Goal: Information Seeking & Learning: Learn about a topic

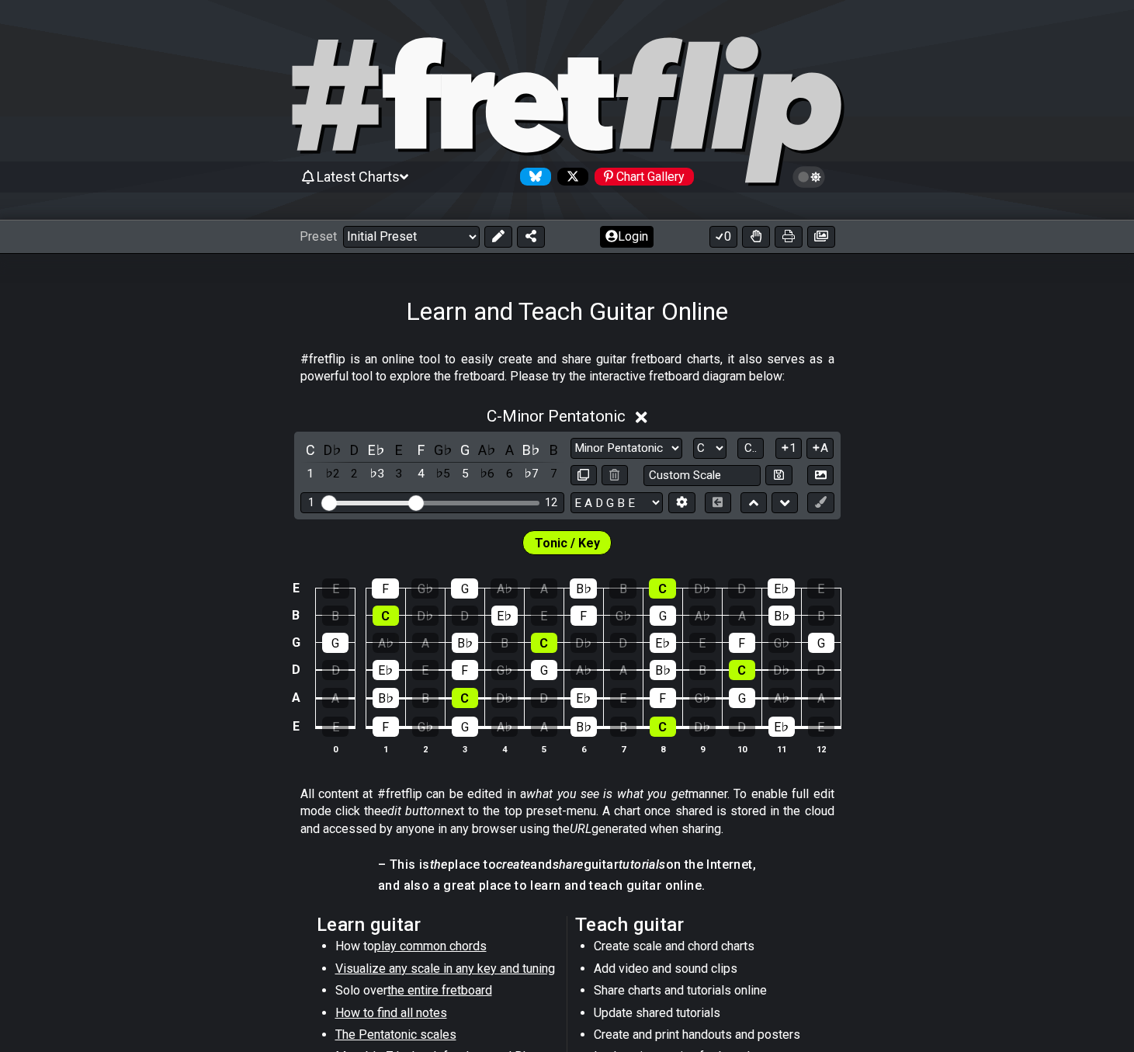
click at [637, 239] on button "Login" at bounding box center [627, 237] width 54 height 22
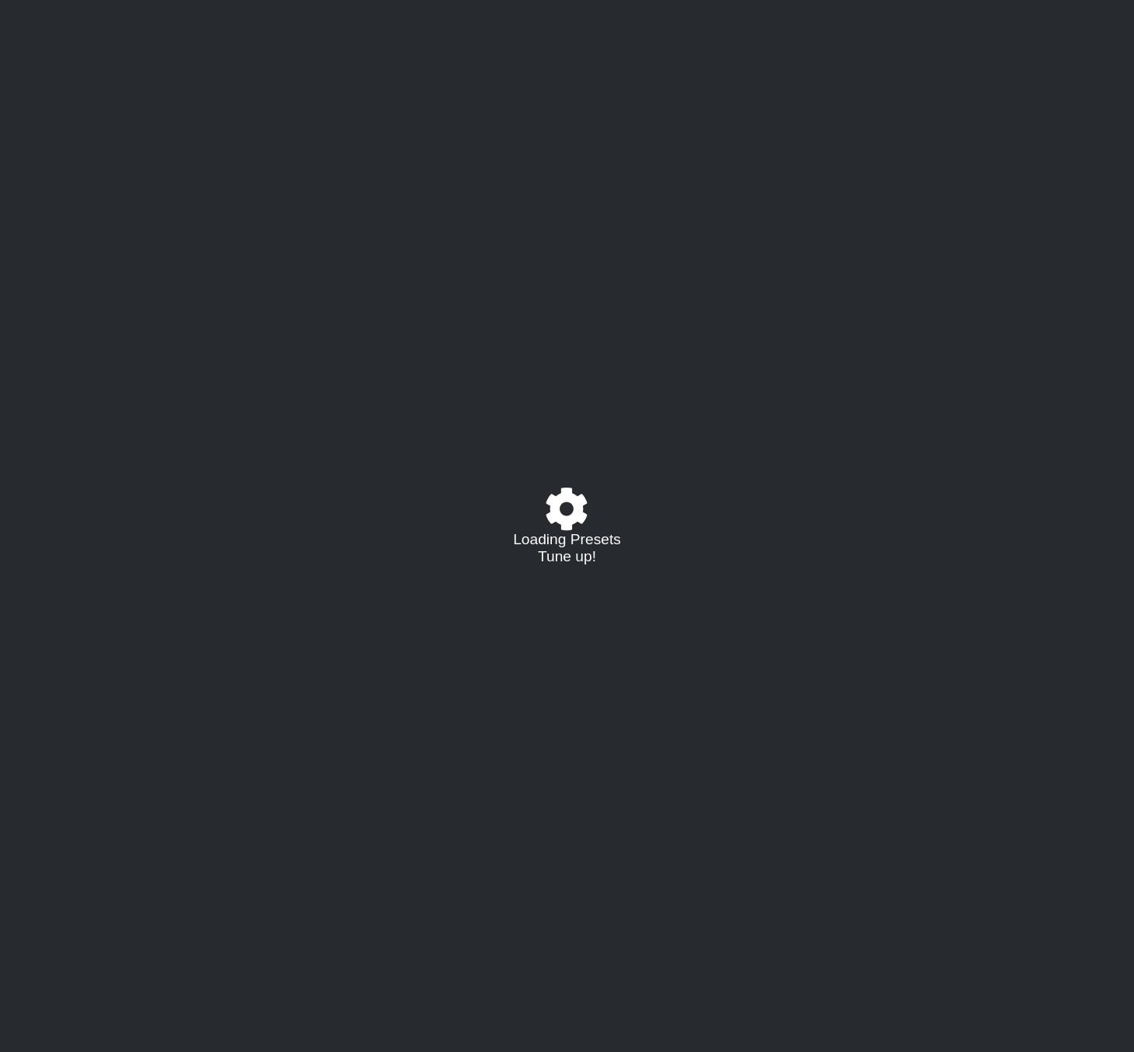
select select "C"
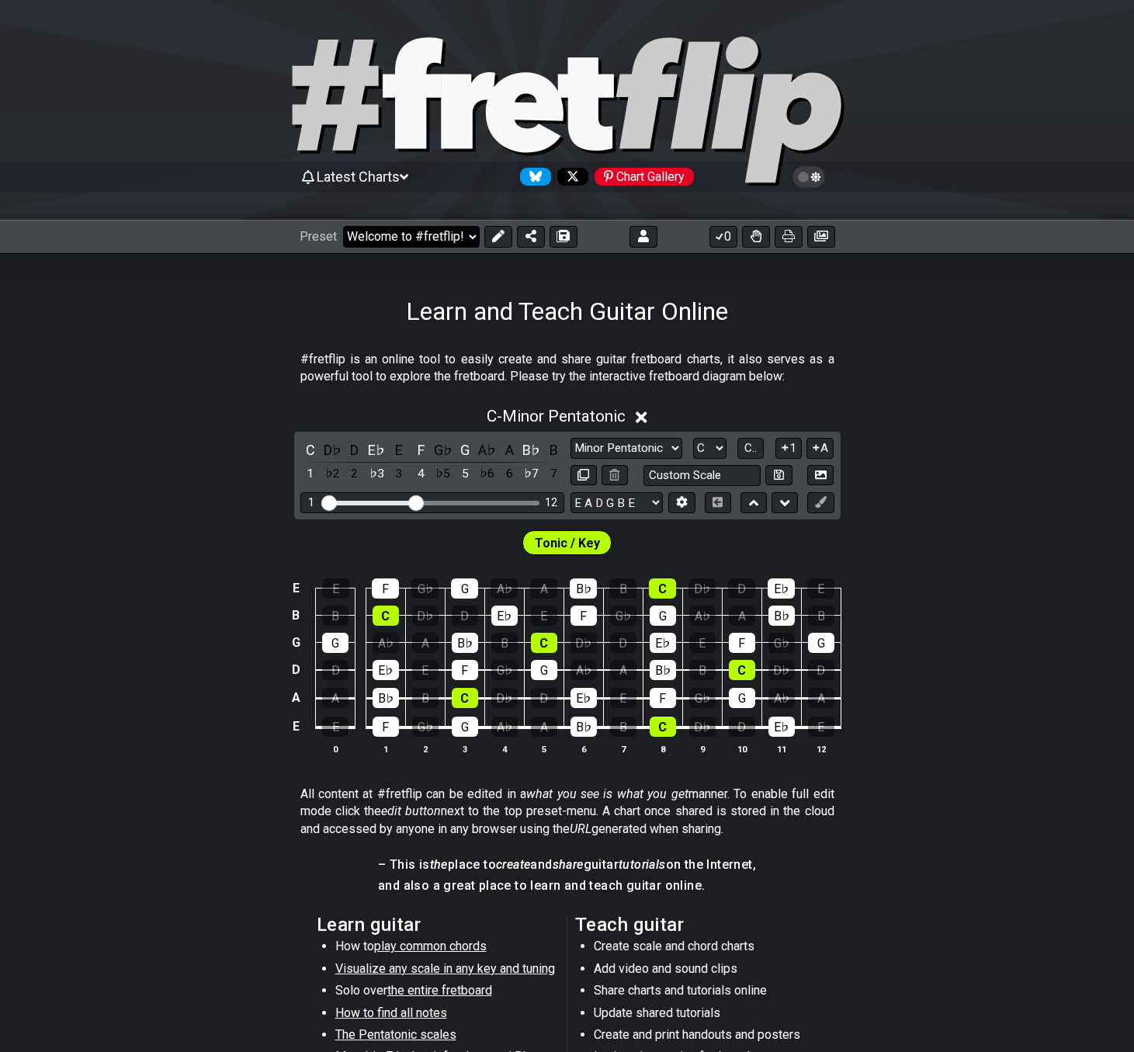
click at [378, 241] on select "Welcome to #fretflip! Initial Preset Custom Preset 2 string patterns to connect…" at bounding box center [411, 237] width 137 height 22
click at [343, 226] on select "Welcome to #fretflip! Initial Preset Custom Preset 2 string patterns to connect…" at bounding box center [411, 237] width 137 height 22
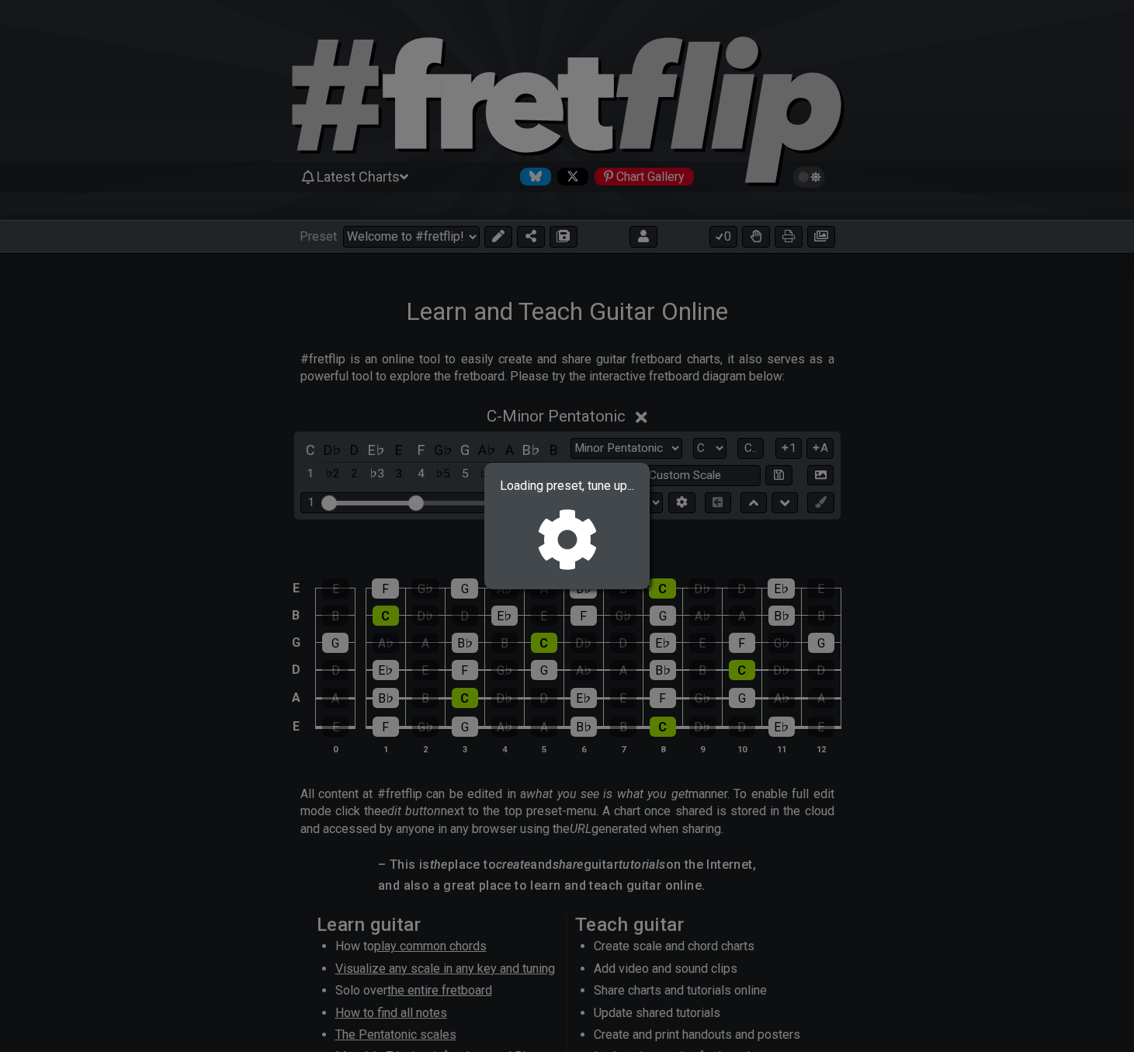
select select "/022660219276"
select select "Bebop Major"
select select "C"
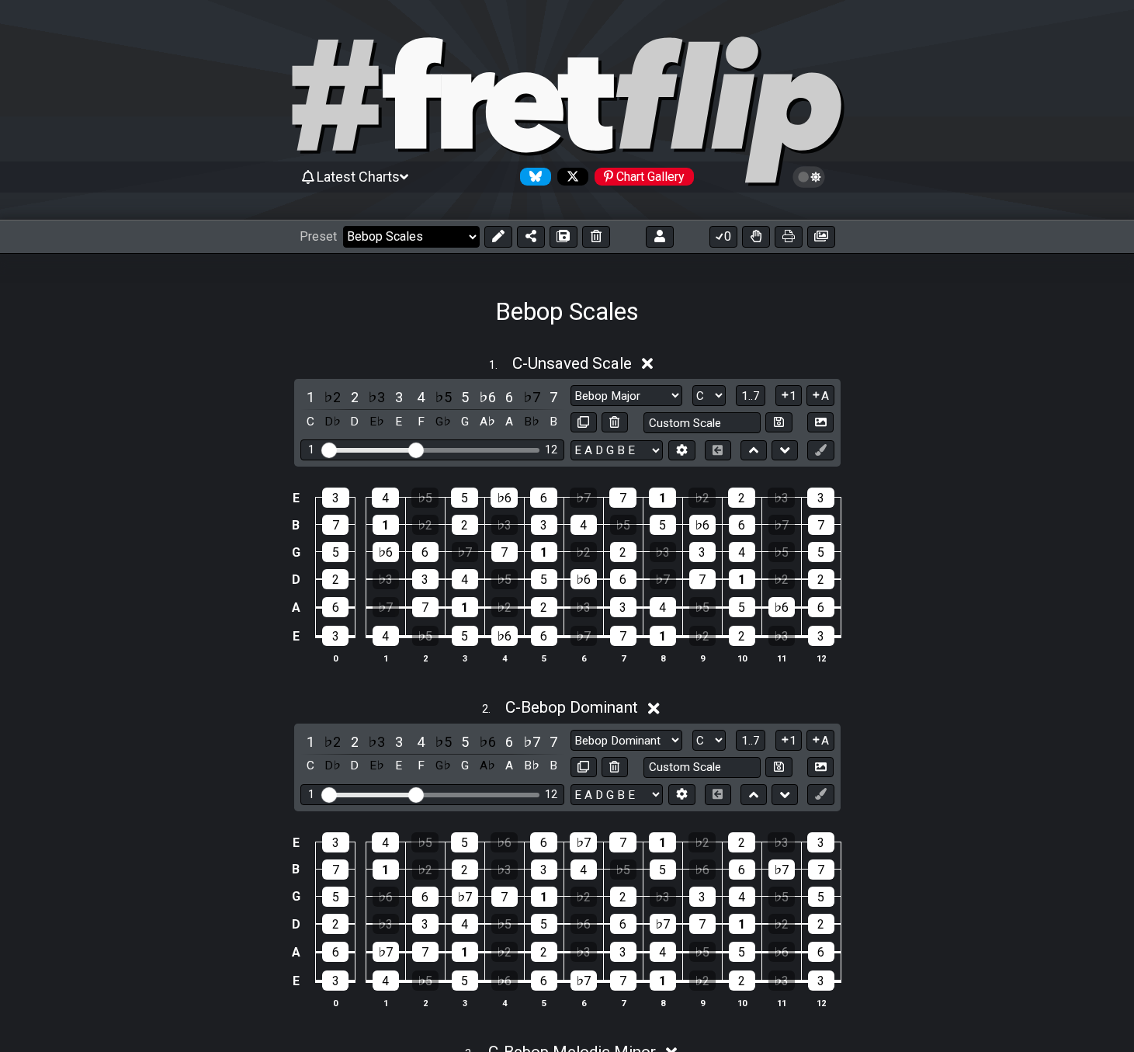
click at [376, 239] on select "Welcome to #fretflip! Initial Preset Custom Preset 2 string patterns to connect…" at bounding box center [411, 237] width 137 height 22
click at [343, 226] on select "Welcome to #fretflip! Initial Preset Custom Preset 2 string patterns to connect…" at bounding box center [411, 237] width 137 height 22
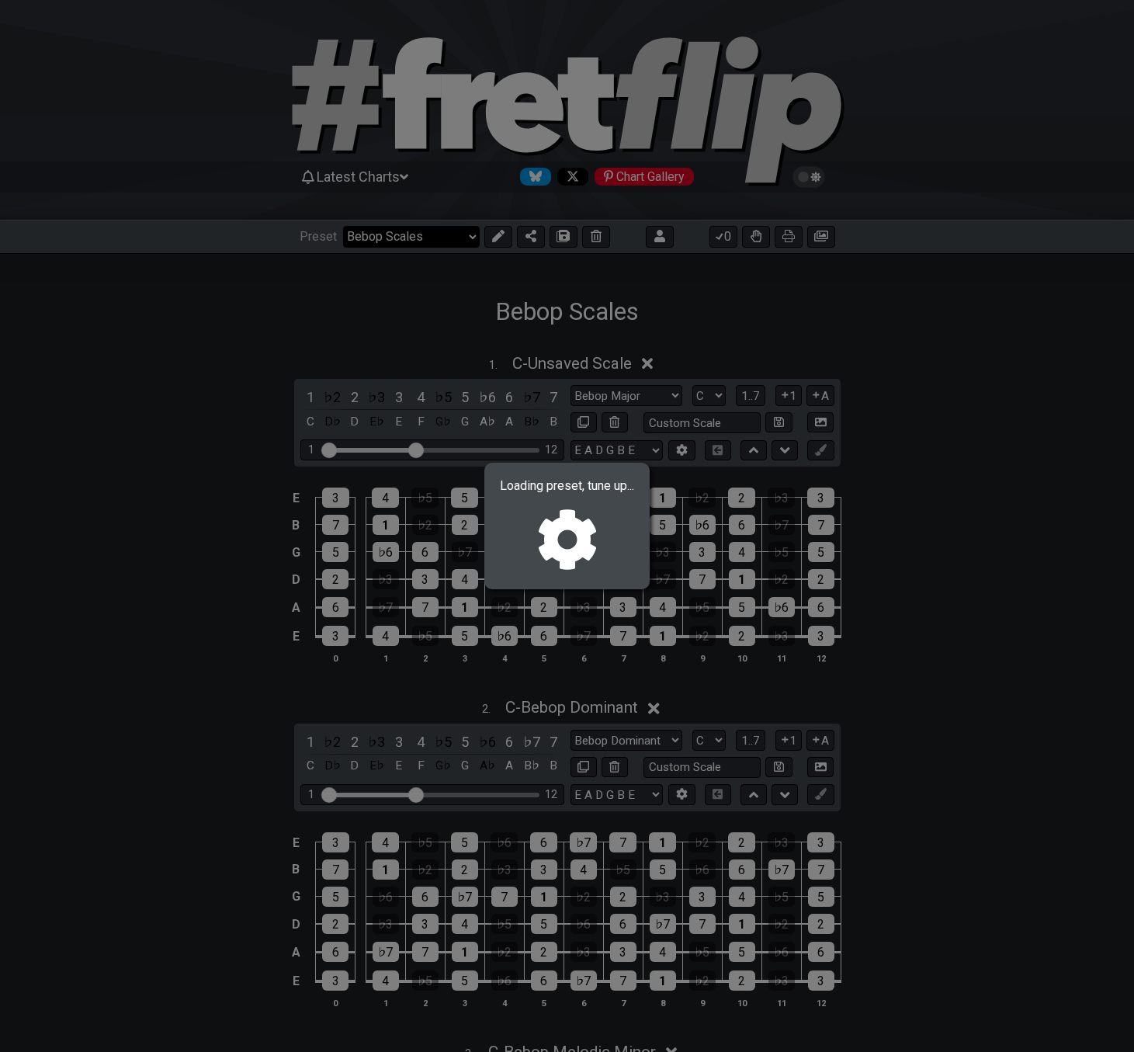
select select "/022RJS16A"
select select "A"
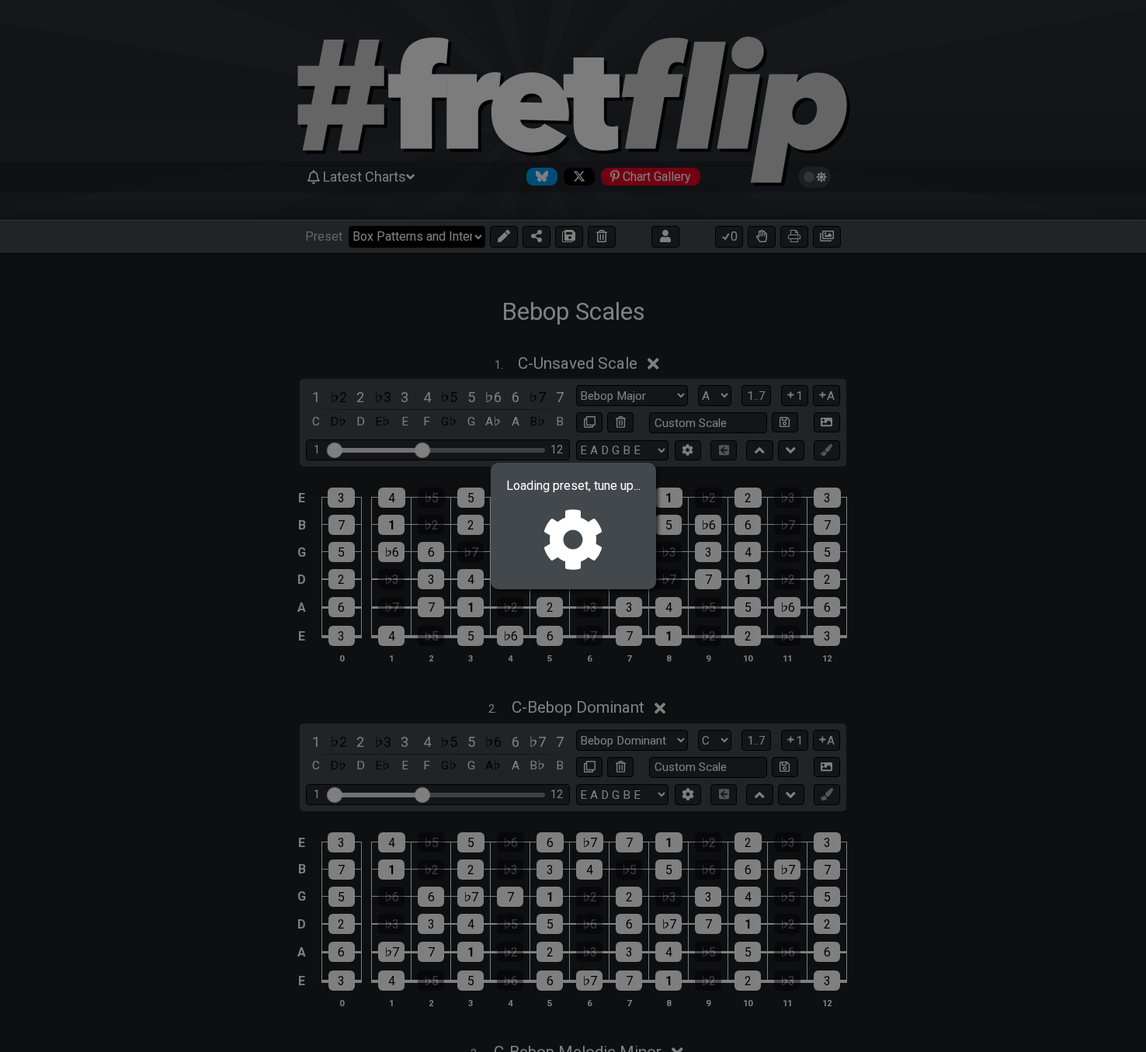
select select "Root"
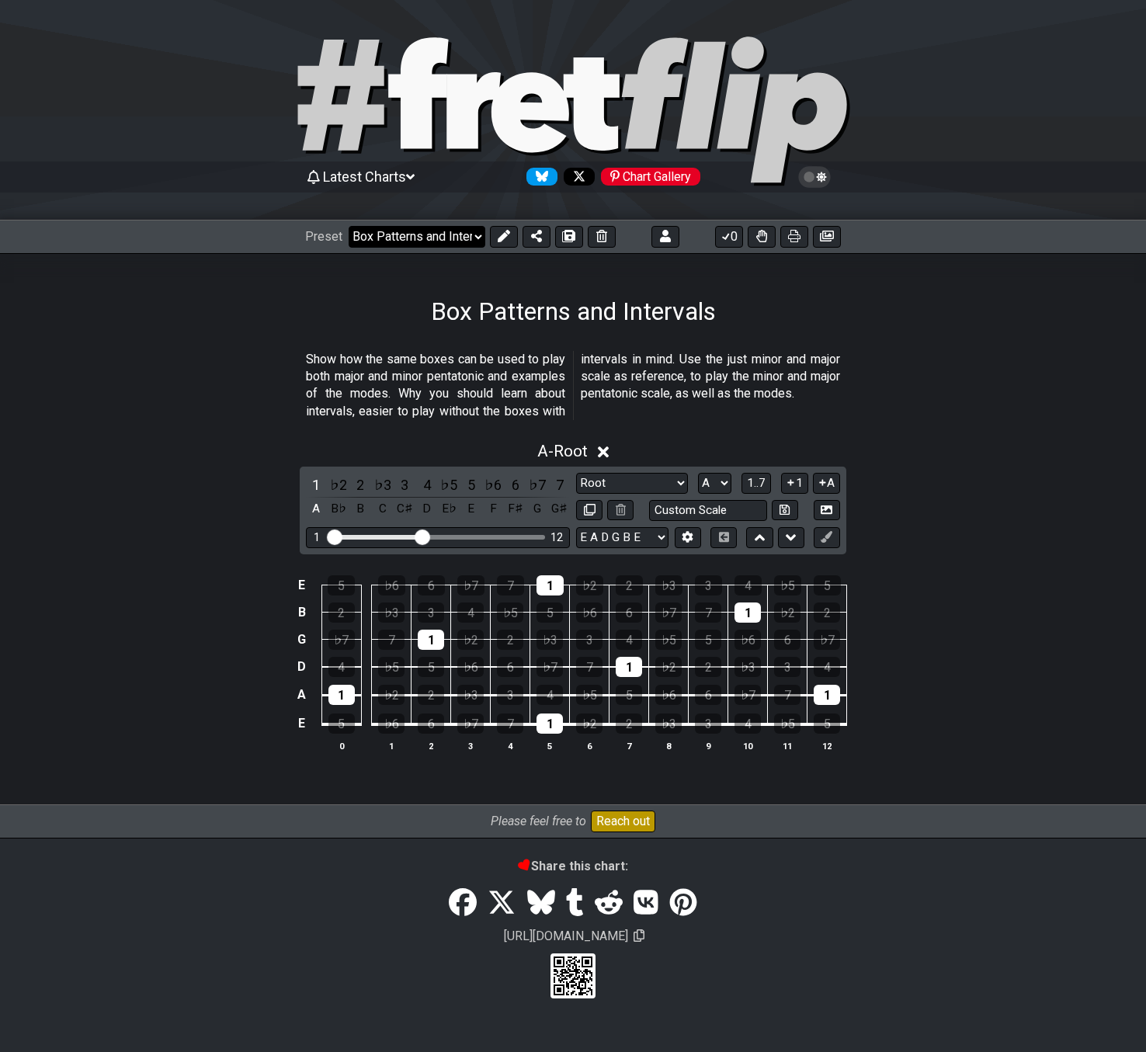
click at [411, 233] on select "Welcome to #fretflip! Initial Preset Custom Preset 2 string patterns to connect…" at bounding box center [417, 237] width 137 height 22
click at [349, 226] on select "Welcome to #fretflip! Initial Preset Custom Preset 2 string patterns to connect…" at bounding box center [417, 237] width 137 height 22
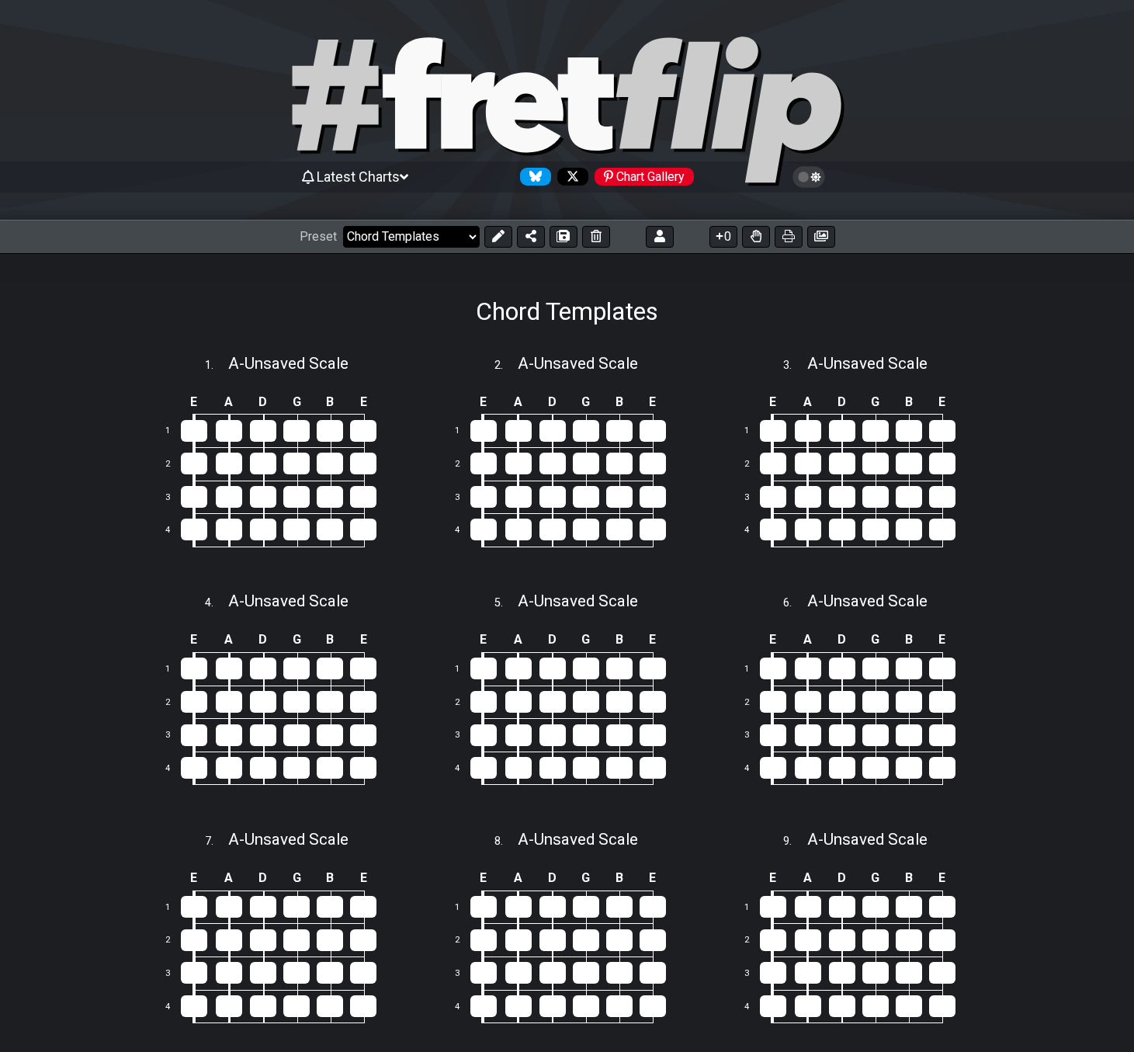
click at [370, 244] on select "Welcome to #fretflip! Initial Preset Custom Preset 2 string patterns to connect…" at bounding box center [411, 237] width 137 height 22
click at [343, 226] on select "Welcome to #fretflip! Initial Preset Custom Preset 2 string patterns to connect…" at bounding box center [411, 237] width 137 height 22
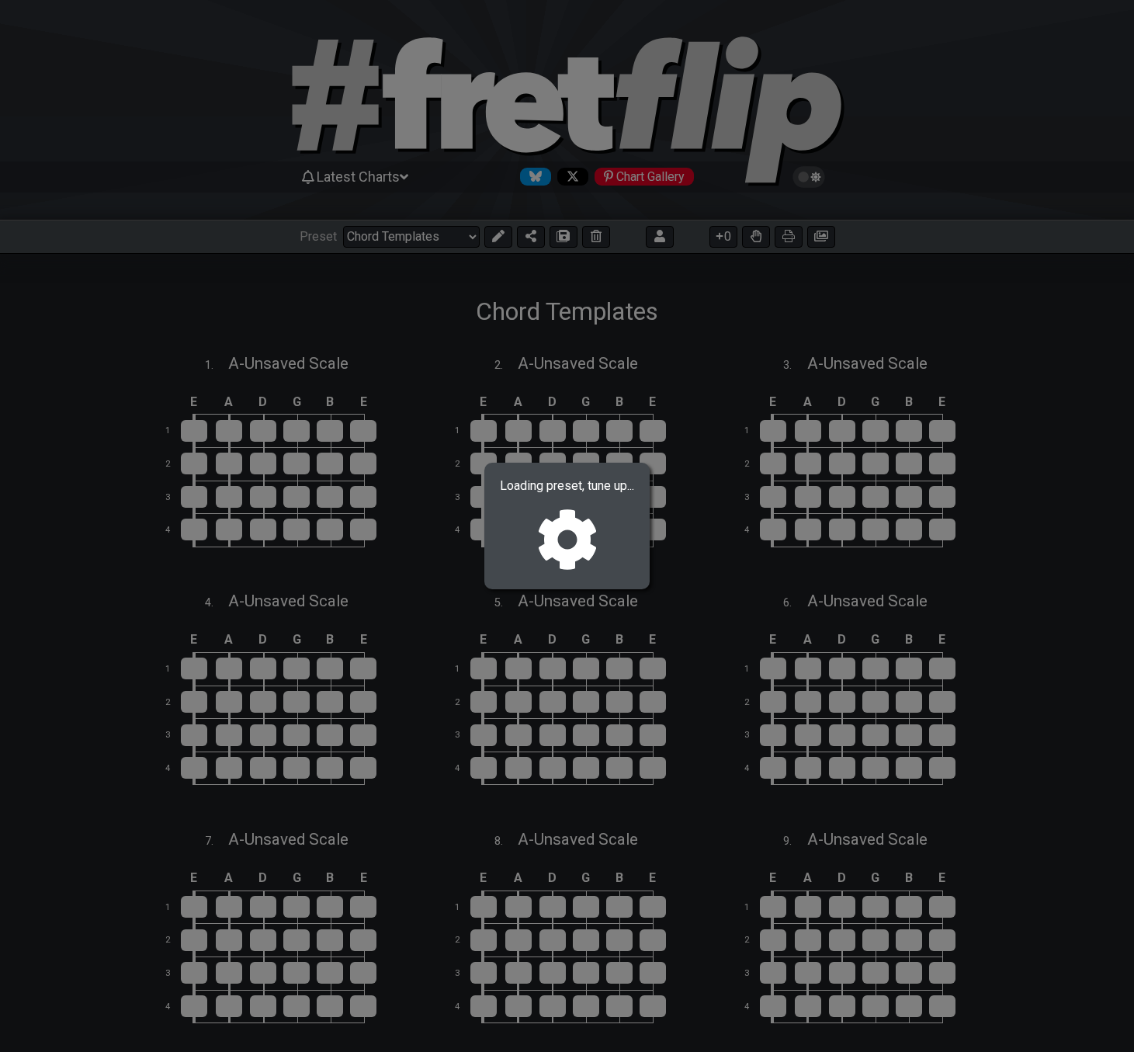
select select "/021381344936"
